Goal: Find specific page/section: Find specific page/section

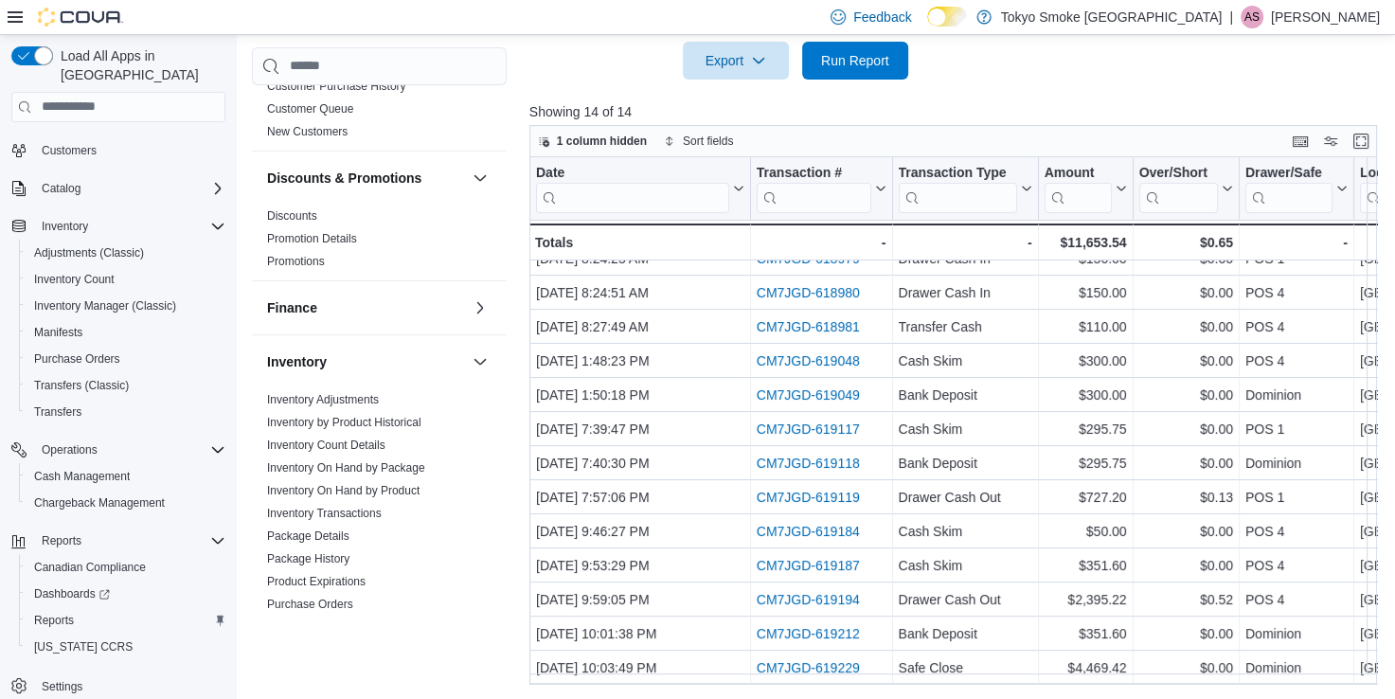
scroll to position [473, 0]
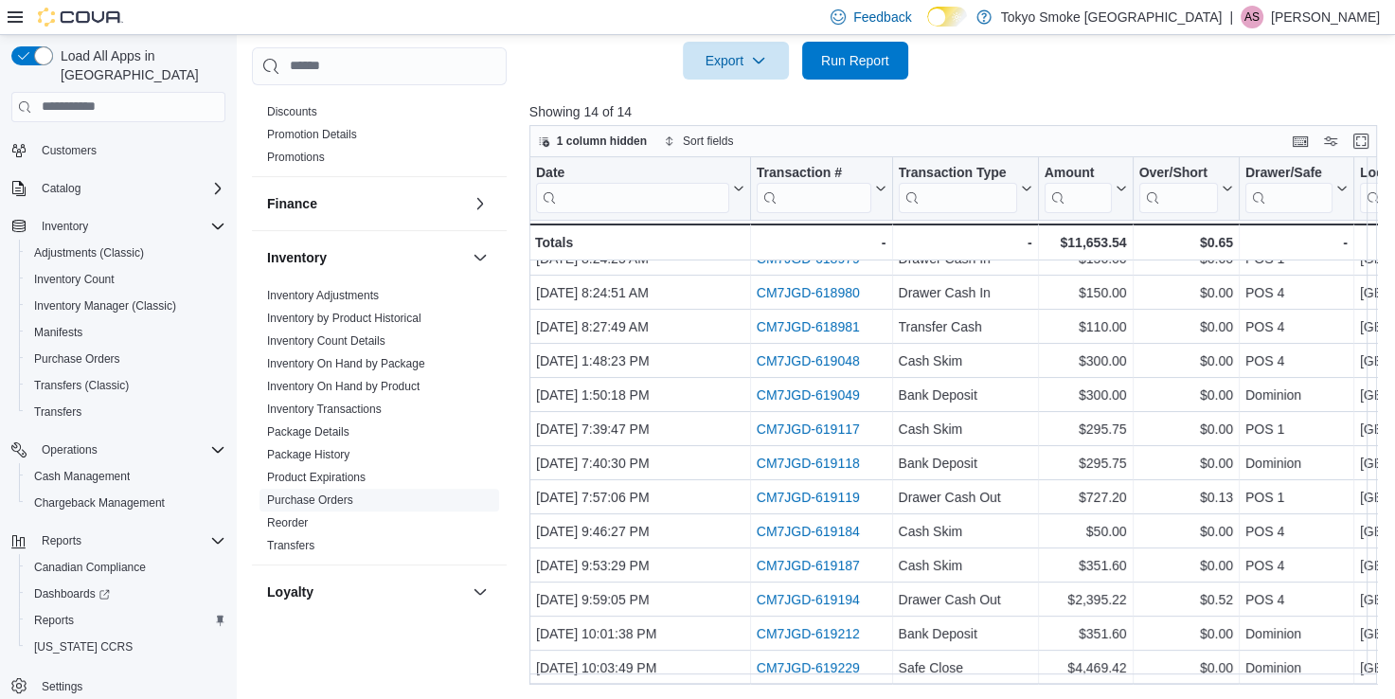
click at [340, 493] on link "Purchase Orders" at bounding box center [310, 499] width 86 height 13
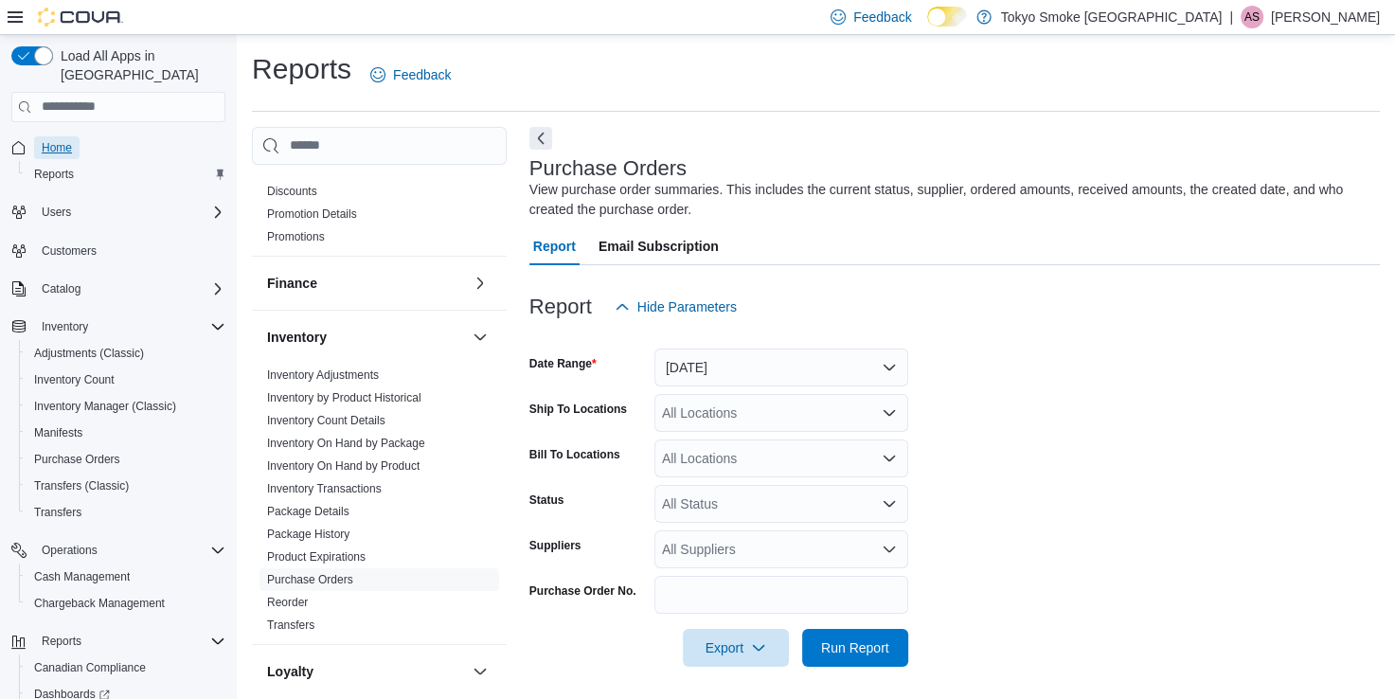
click at [58, 140] on span "Home" at bounding box center [57, 147] width 30 height 15
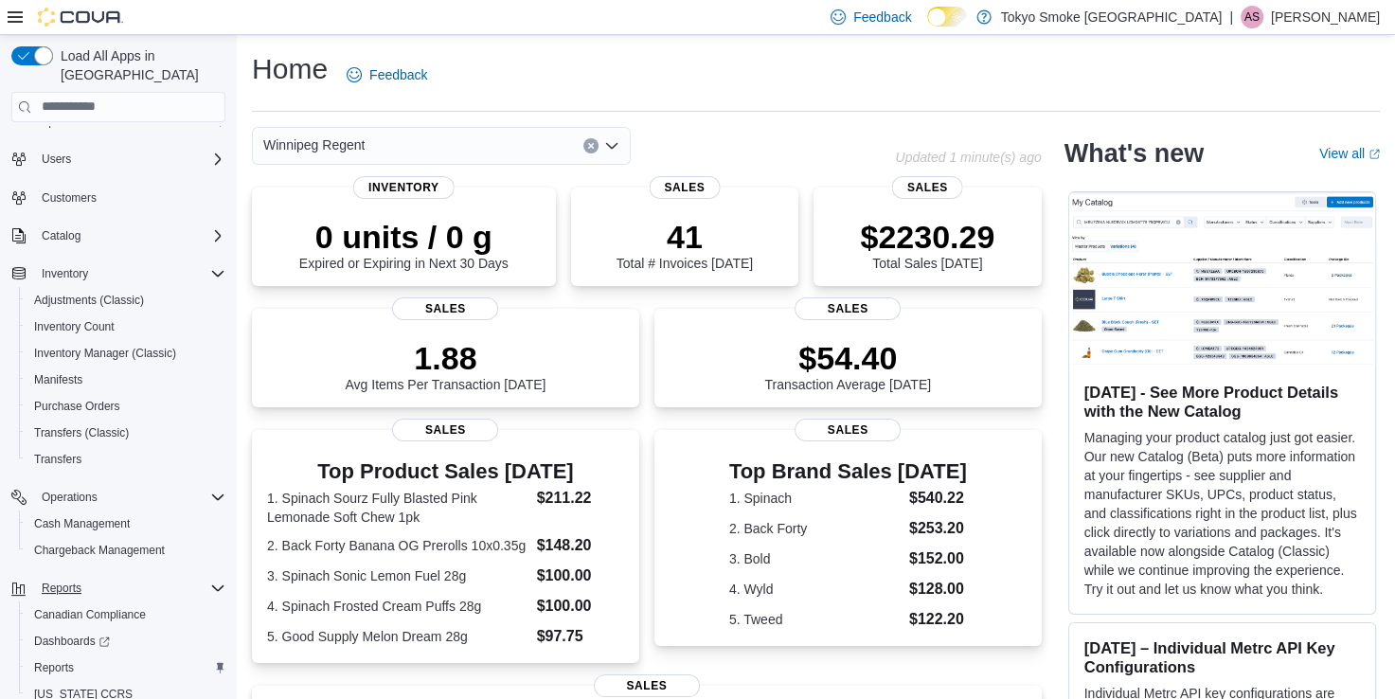
scroll to position [100, 0]
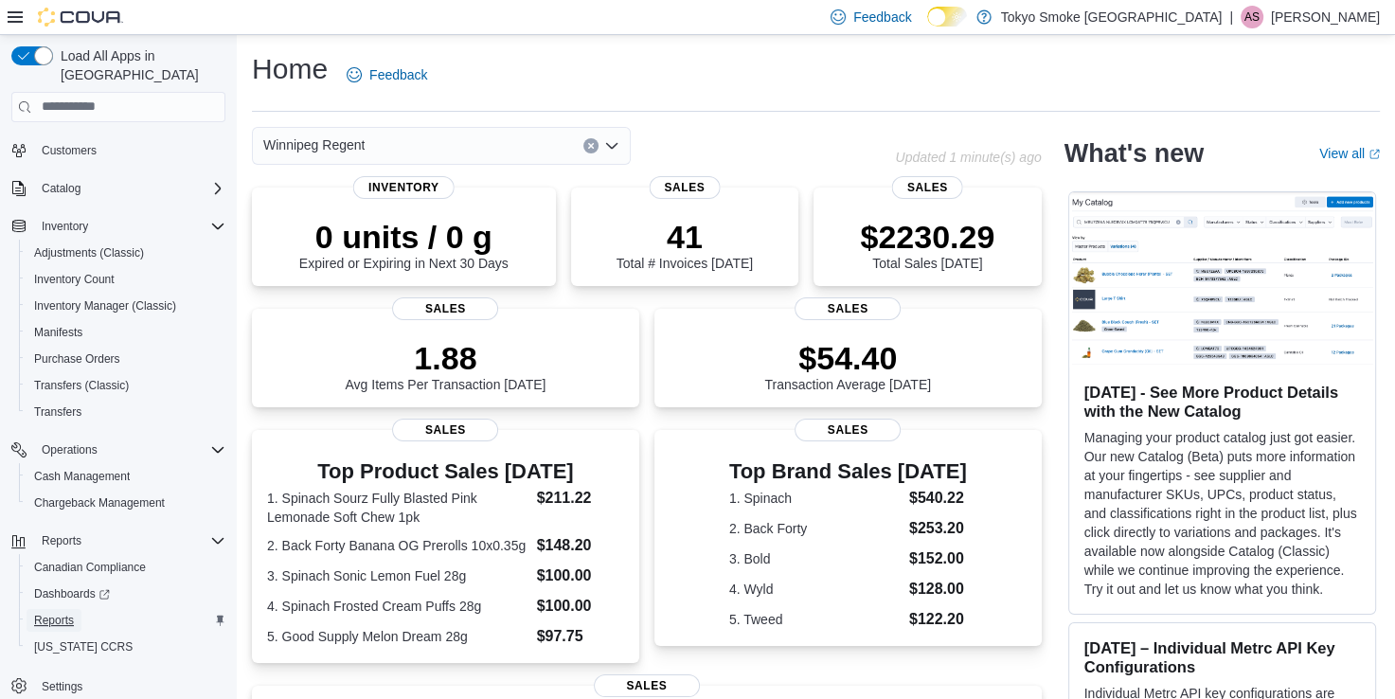
click at [62, 613] on span "Reports" at bounding box center [54, 620] width 40 height 15
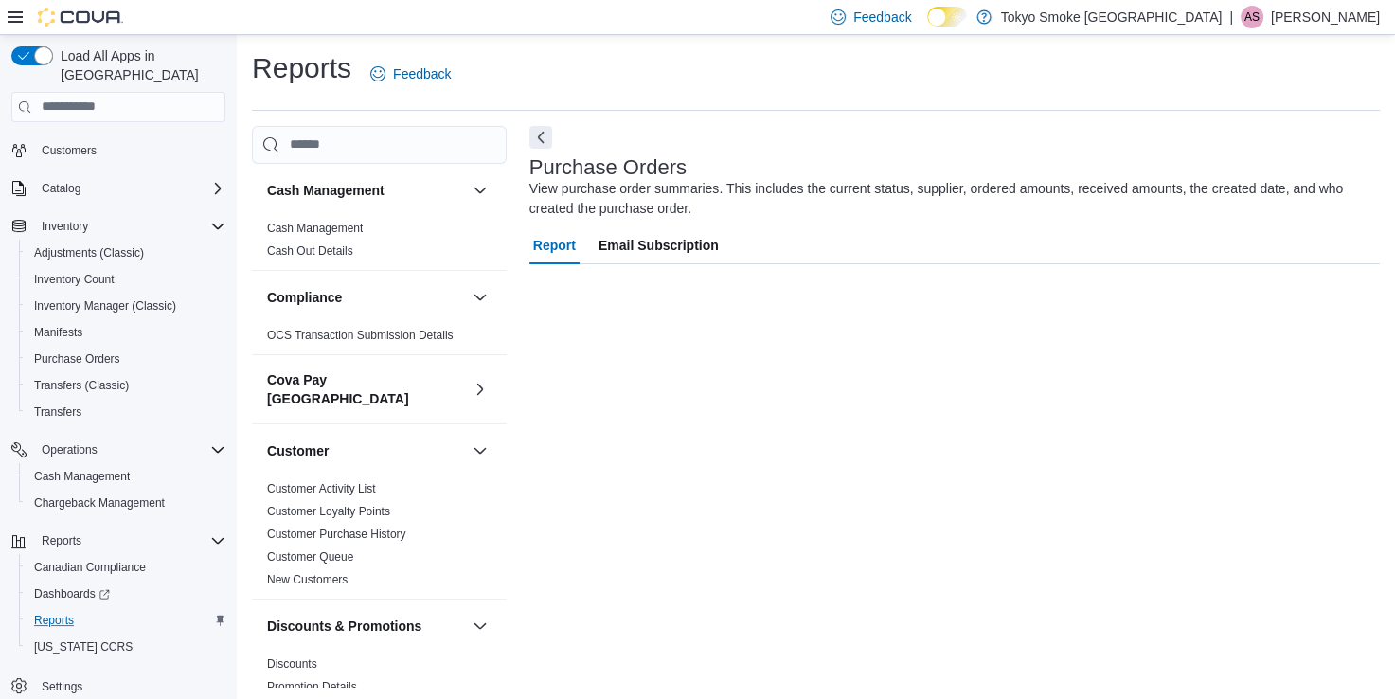
scroll to position [5, 0]
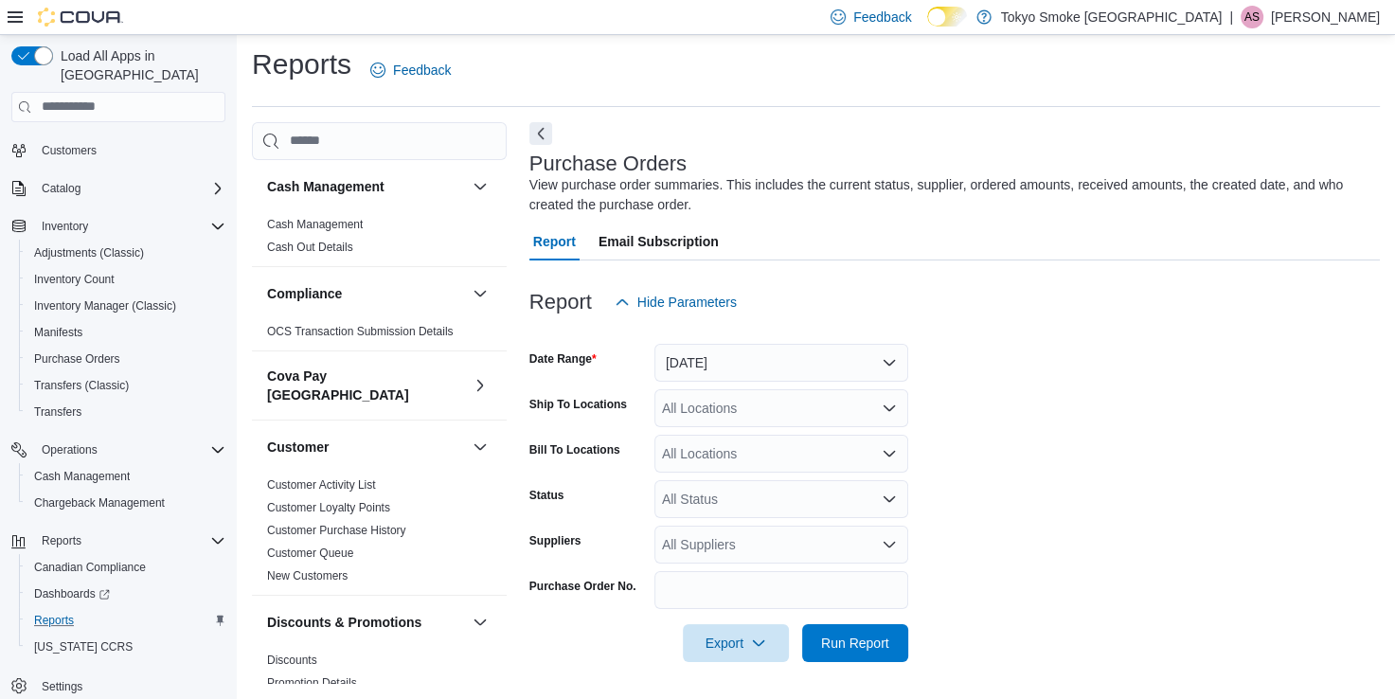
click at [1282, 7] on div "| AS [PERSON_NAME]" at bounding box center [1304, 17] width 151 height 23
drag, startPoint x: 1273, startPoint y: 181, endPoint x: 947, endPoint y: 228, distance: 329.2
click at [1272, 181] on span "Sign Out" at bounding box center [1257, 181] width 51 height 19
